Goal: Feedback & Contribution: Submit feedback/report problem

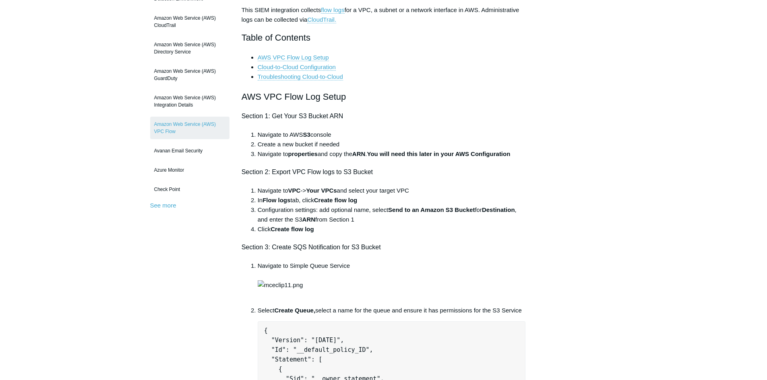
scroll to position [121, 0]
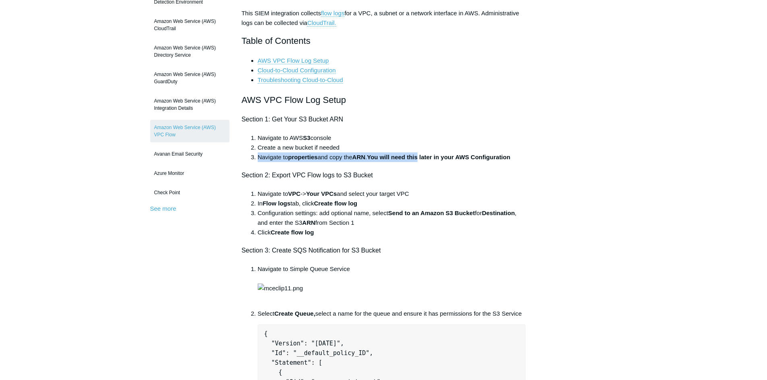
drag, startPoint x: 258, startPoint y: 157, endPoint x: 425, endPoint y: 160, distance: 167.1
click at [425, 160] on li "Navigate to properties and copy the ARN . You will need this later in your AWS …" at bounding box center [392, 158] width 268 height 10
click at [397, 147] on li "Create a new bucket if needed" at bounding box center [392, 148] width 268 height 10
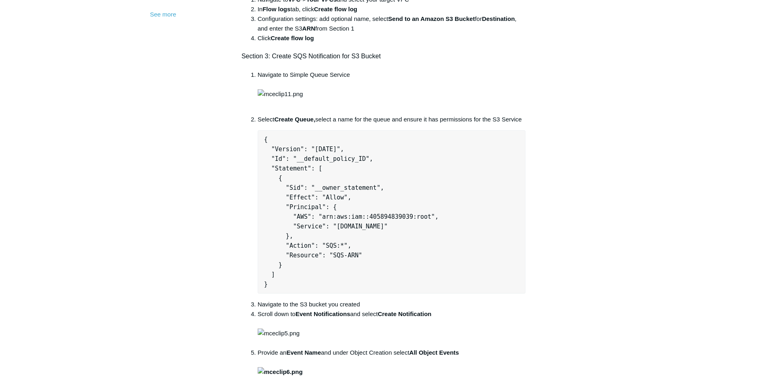
scroll to position [201, 0]
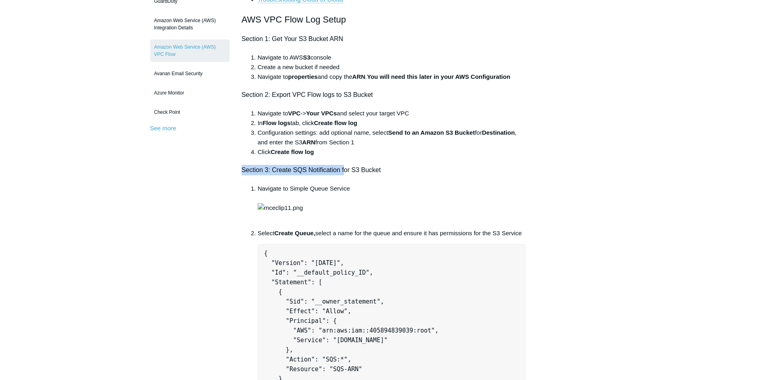
drag, startPoint x: 238, startPoint y: 172, endPoint x: 345, endPoint y: 173, distance: 107.5
click at [392, 171] on h4 "Section 3: Create SQS Notification for S3 Bucket" at bounding box center [384, 170] width 284 height 10
drag, startPoint x: 394, startPoint y: 169, endPoint x: 285, endPoint y: 166, distance: 108.7
click at [285, 166] on h4 "Section 3: Create SQS Notification for S3 Bucket" at bounding box center [384, 170] width 284 height 10
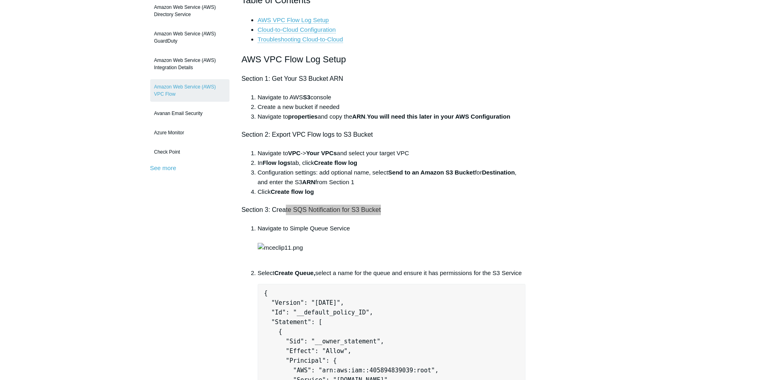
scroll to position [161, 0]
click at [396, 213] on h4 "Section 3: Create SQS Notification for S3 Bucket" at bounding box center [384, 210] width 284 height 10
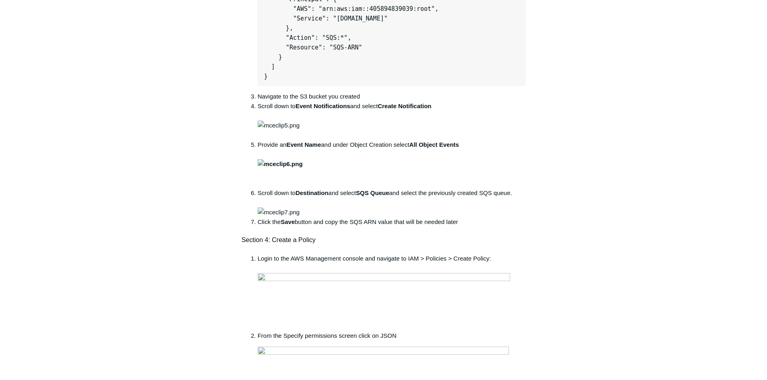
scroll to position [403, 0]
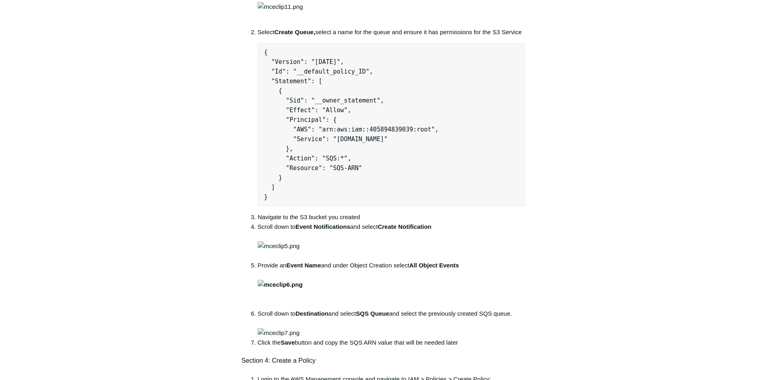
drag, startPoint x: 275, startPoint y: 248, endPoint x: 268, endPoint y: 101, distance: 146.7
click at [268, 101] on pre "{ "Version": "2012-10-17", "Id": "__default_policy_ID", "Statement": [ { "Sid":…" at bounding box center [392, 124] width 268 height 163
copy pre "{ "Version": "2012-10-17", "Id": "__default_policy_ID", "Statement": [ { "Sid":…"
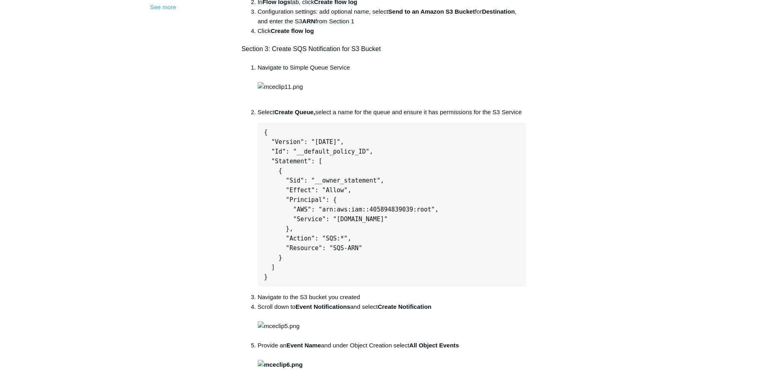
scroll to position [322, 0]
click at [401, 183] on pre "{ "Version": "2012-10-17", "Id": "__default_policy_ID", "Statement": [ { "Sid":…" at bounding box center [392, 205] width 268 height 163
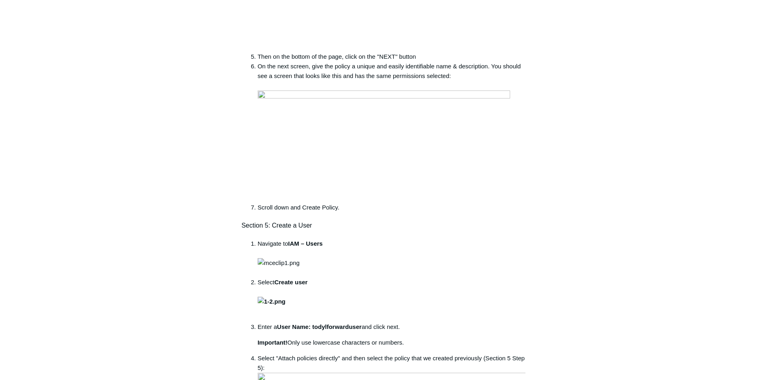
scroll to position [1409, 0]
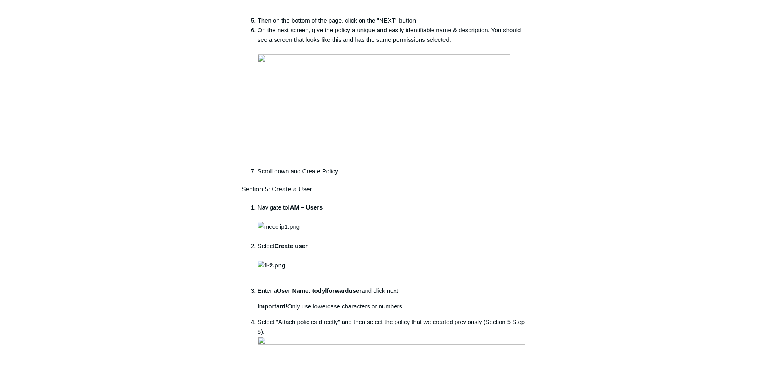
drag, startPoint x: 264, startPoint y: 156, endPoint x: 376, endPoint y: 362, distance: 234.6
copy pre "{ "Version": "2012-10-17", "Statement": [ { "Sid": "TodylGuardDutyIngestionPoli…"
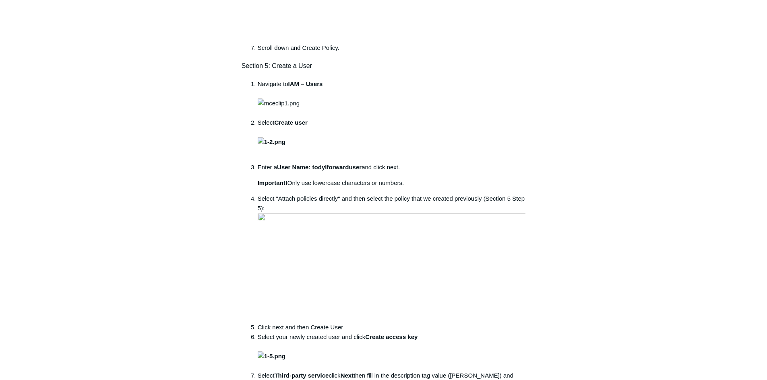
scroll to position [1530, 0]
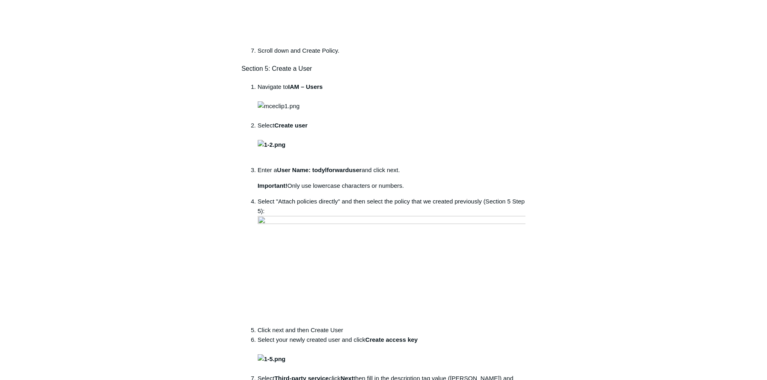
copy pre "{ "Version": "2012-10-17", "Statement": [ { "Sid": "TodylGuardDutyIngestionPoli…"
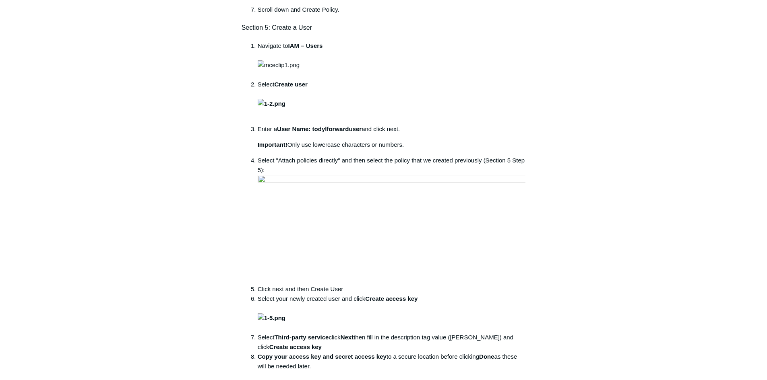
scroll to position [1611, 0]
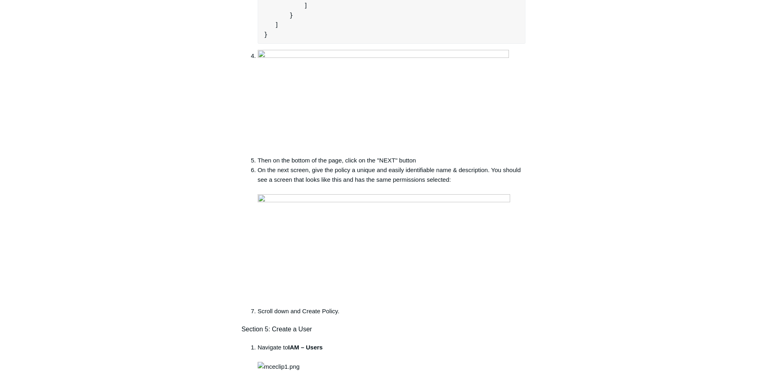
scroll to position [1288, 0]
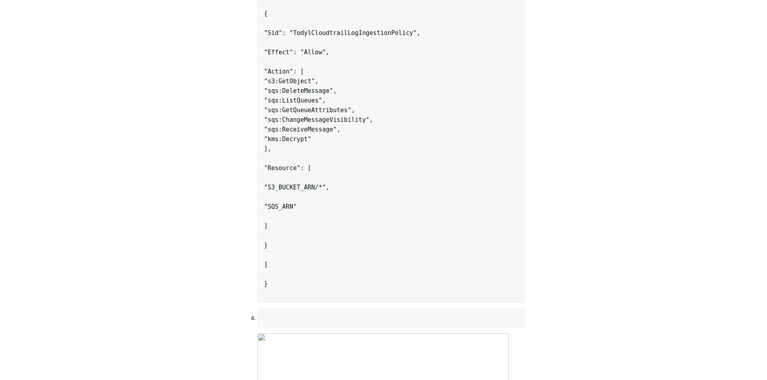
scroll to position [1772, 0]
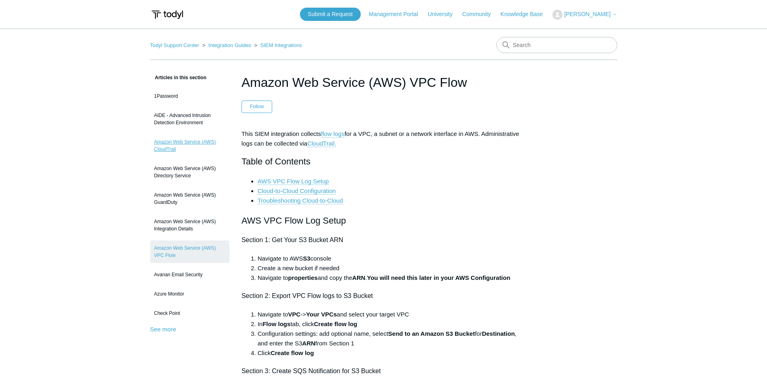
click at [184, 146] on link "Amazon Web Service (AWS) CloudTrail" at bounding box center [189, 145] width 79 height 23
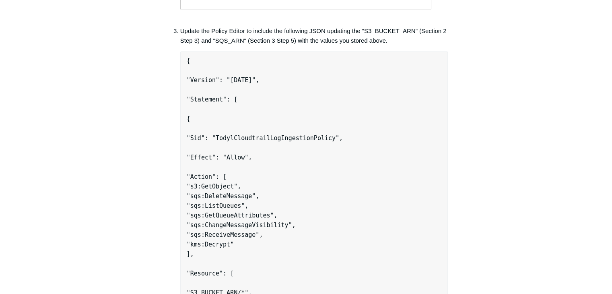
scroll to position [1812, 0]
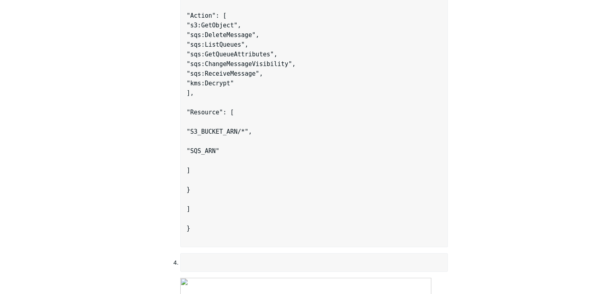
drag, startPoint x: 221, startPoint y: 258, endPoint x: 203, endPoint y: 70, distance: 188.9
copy code "{ "Version": "2012-10-17", "Id": "__default_policy_ID", "Statement": [ { "Sid":…"
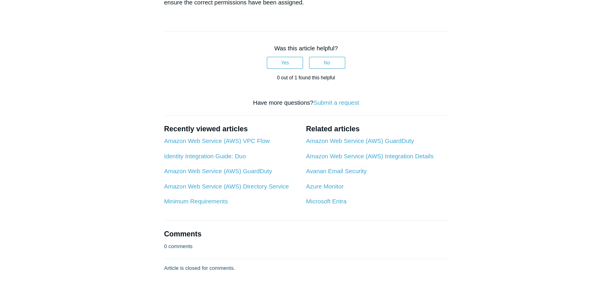
scroll to position [3021, 0]
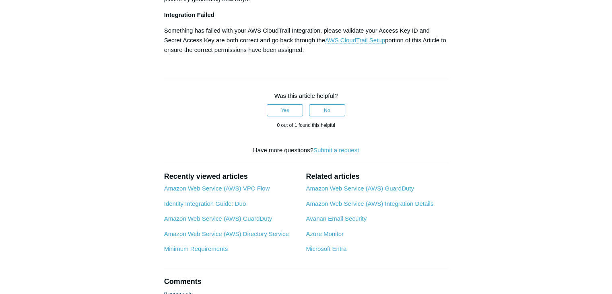
drag, startPoint x: 198, startPoint y: 176, endPoint x: 185, endPoint y: 126, distance: 51.9
copy pre "{ "Version": "2012-10-17", "Statement": [ { "Sid": "TodylCloudtrailLogIngestion…"
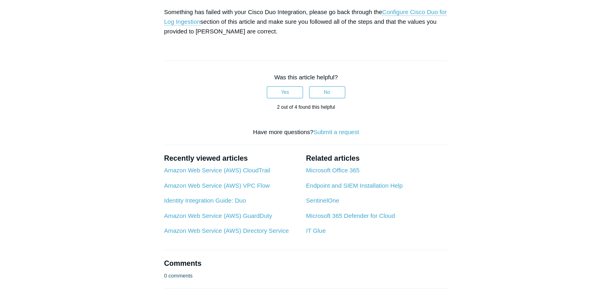
scroll to position [966, 0]
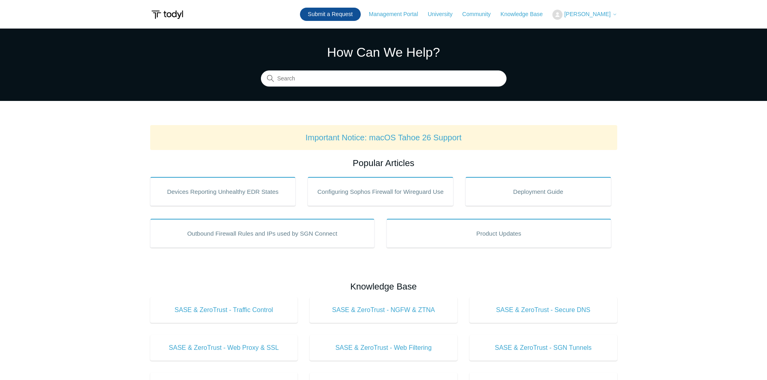
click at [358, 13] on link "Submit a Request" at bounding box center [330, 14] width 61 height 13
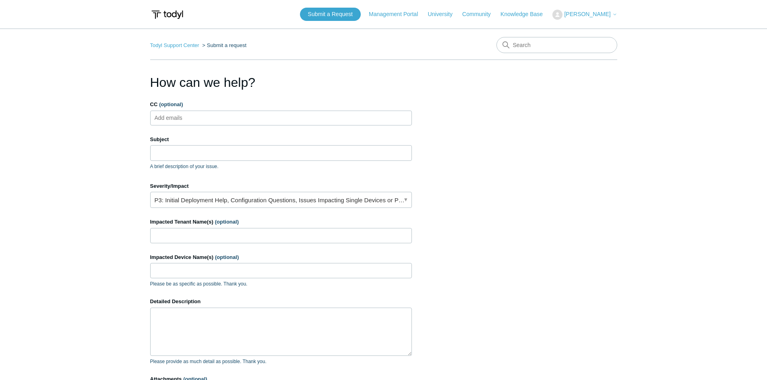
click at [201, 118] on ul "Add emails" at bounding box center [281, 118] width 262 height 15
click at [177, 154] on input "Subject" at bounding box center [281, 152] width 262 height 15
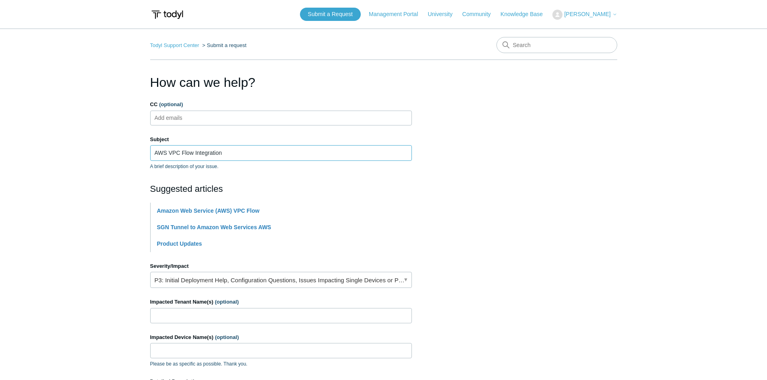
type input "AWS VPC Flow Integration"
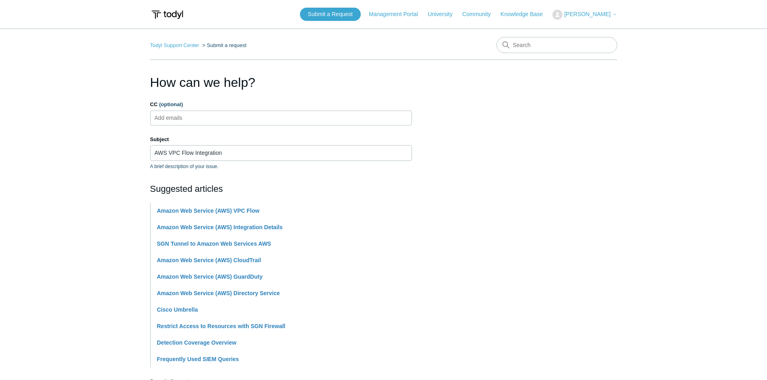
click at [272, 188] on h2 "Suggested articles" at bounding box center [281, 188] width 262 height 13
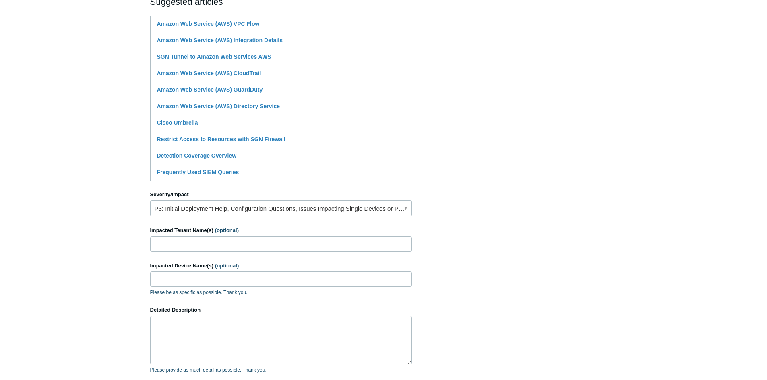
scroll to position [201, 0]
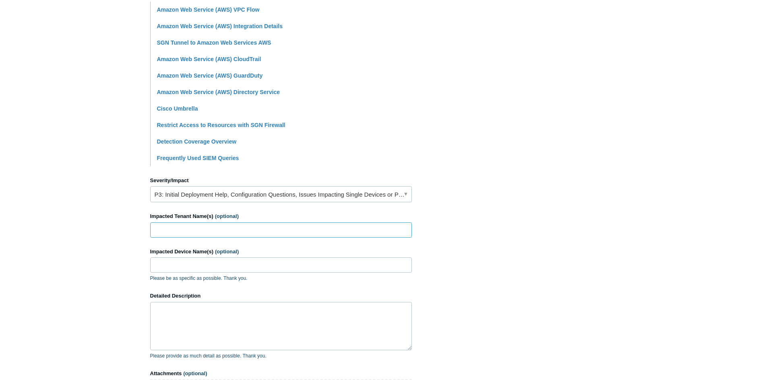
click at [179, 229] on input "Impacted Tenant Name(s) (optional)" at bounding box center [281, 230] width 262 height 15
type input "Facility Grid"
click at [181, 266] on input "Impacted Device Name(s) (optional)" at bounding box center [281, 265] width 262 height 15
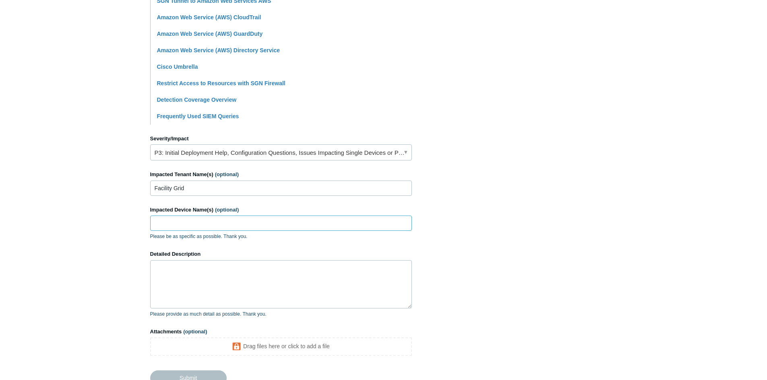
scroll to position [282, 0]
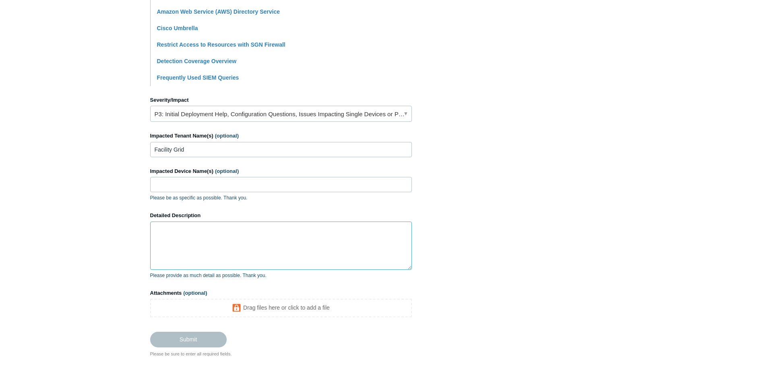
click at [182, 244] on textarea "Detailed Description" at bounding box center [281, 246] width 262 height 48
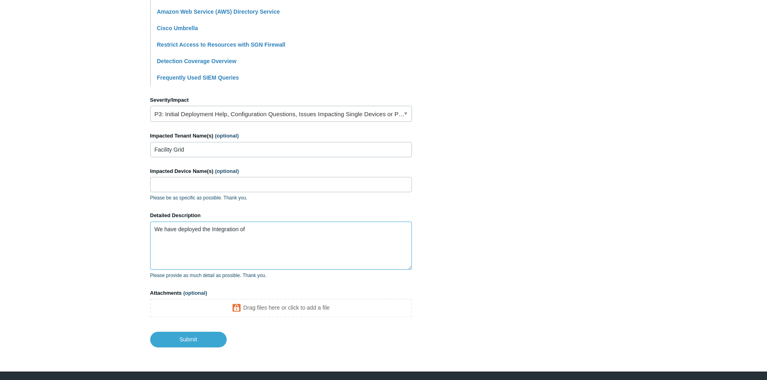
click at [288, 232] on textarea "We have deployed the Integration of" at bounding box center [281, 246] width 262 height 48
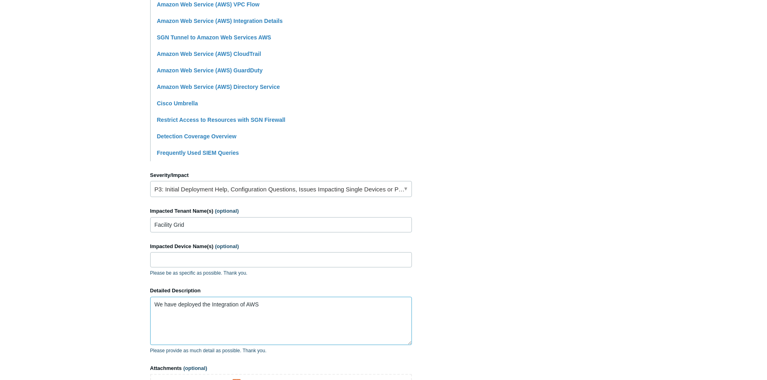
scroll to position [305, 0]
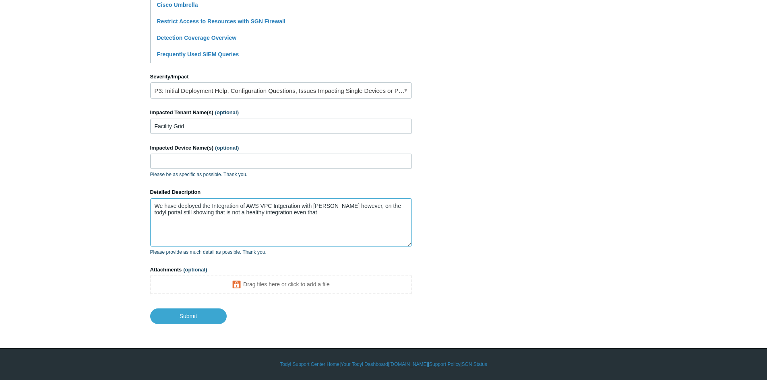
drag, startPoint x: 332, startPoint y: 226, endPoint x: 325, endPoint y: 225, distance: 7.3
click at [331, 226] on textarea "We have deployed the Integration of AWS VPC Intgeration with Todyl however, on …" at bounding box center [281, 222] width 262 height 48
drag, startPoint x: 343, startPoint y: 216, endPoint x: 120, endPoint y: 203, distance: 223.8
click at [120, 203] on main "Todyl Support Center Submit a request How can we help? CC (optional) Add emails…" at bounding box center [383, 23] width 767 height 601
type textarea "We have deployed the Integration of AWS VPC Intgeration with Todyl however, on …"
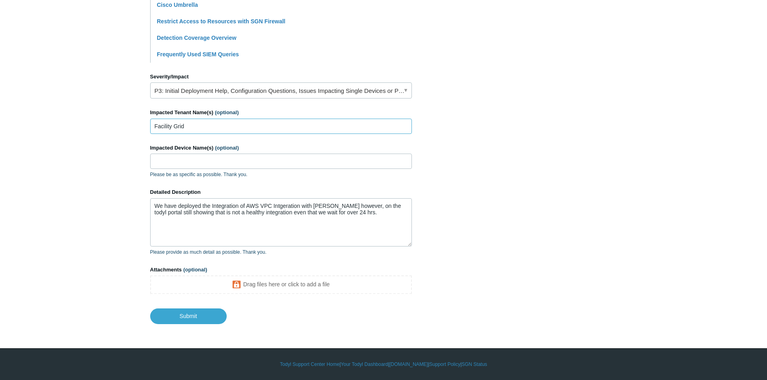
click at [209, 130] on input "Facility Grid" at bounding box center [281, 126] width 262 height 15
type input "Facility Grid ,Fundstrat Global Advisors"
click at [327, 205] on textarea "We have deployed the Integration of AWS VPC Intgeration with Todyl however, on …" at bounding box center [281, 222] width 262 height 48
drag, startPoint x: 218, startPoint y: 227, endPoint x: 249, endPoint y: 221, distance: 31.7
click at [249, 221] on textarea "We have deployed the Integration of AWS VPC Intgeration with Todyl with two dif…" at bounding box center [281, 222] width 262 height 48
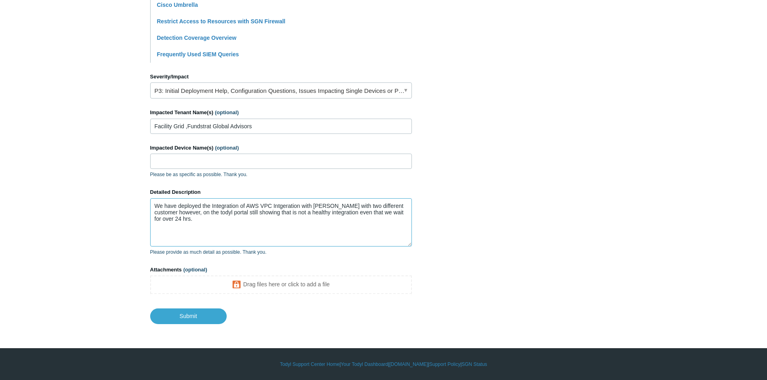
drag, startPoint x: 224, startPoint y: 225, endPoint x: 172, endPoint y: 226, distance: 52.0
click at [172, 226] on textarea "We have deployed the Integration of AWS VPC Intgeration with Todyl with two dif…" at bounding box center [281, 222] width 262 height 48
click at [225, 232] on textarea "We have deployed the Integration of AWS VPC Intgeration with Todyl with two dif…" at bounding box center [281, 222] width 262 height 48
drag, startPoint x: 194, startPoint y: 223, endPoint x: 148, endPoint y: 206, distance: 49.7
click at [148, 206] on main "Todyl Support Center Submit a request How can we help? CC (optional) Add emails…" at bounding box center [383, 23] width 767 height 601
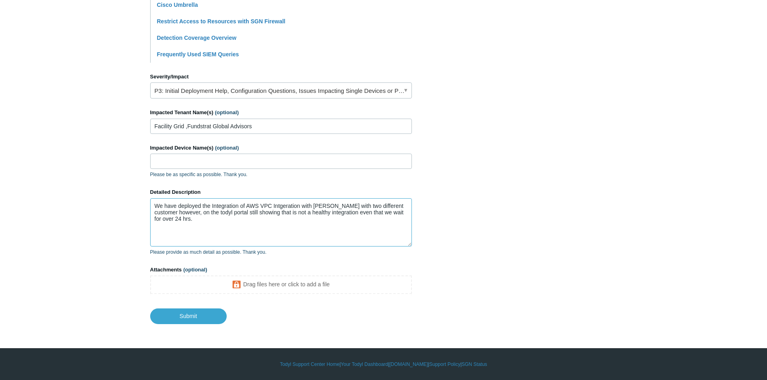
paste textarea "successfully deployed the AWS VPC integration with Todyl over 24 hours ago. How…"
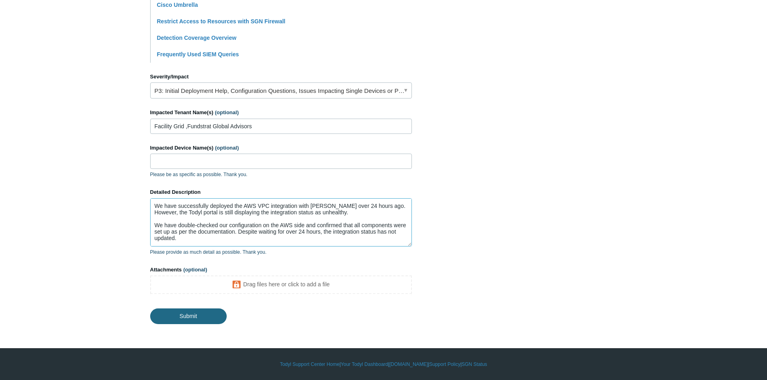
type textarea "We have successfully deployed the AWS VPC integration with Todyl over 24 hours …"
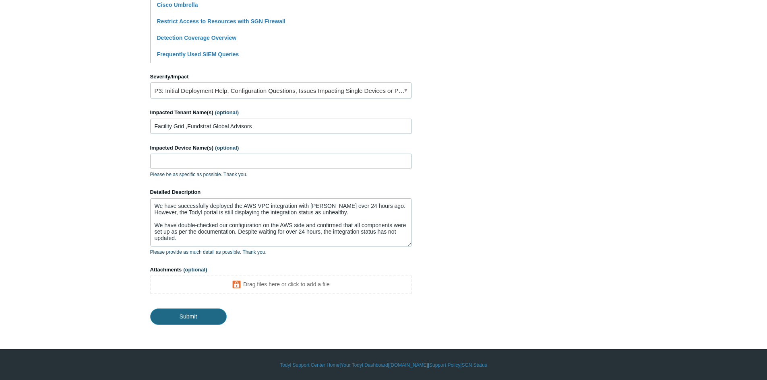
click at [197, 314] on input "Submit" at bounding box center [188, 317] width 76 height 16
